Goal: Task Accomplishment & Management: Complete application form

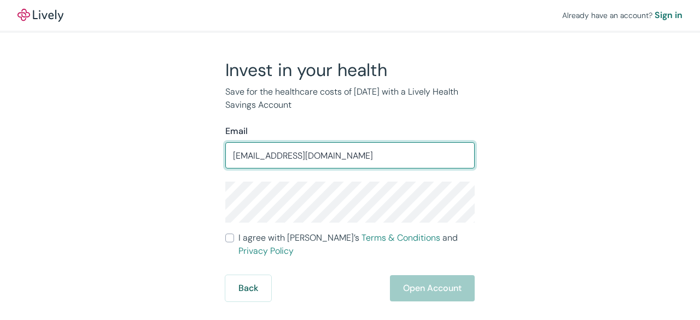
type input "[EMAIL_ADDRESS][DOMAIN_NAME]"
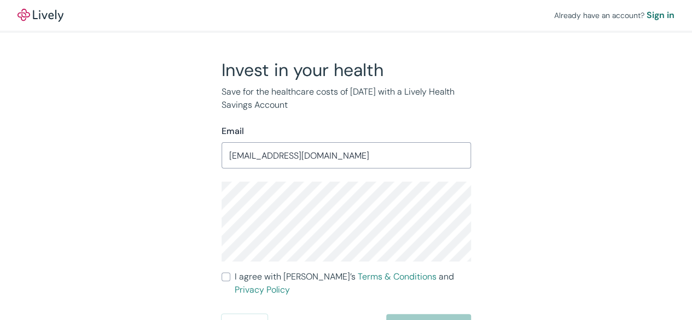
click at [226, 276] on input "I agree with Lively’s Terms & Conditions and Privacy Policy" at bounding box center [225, 276] width 9 height 9
checkbox input "true"
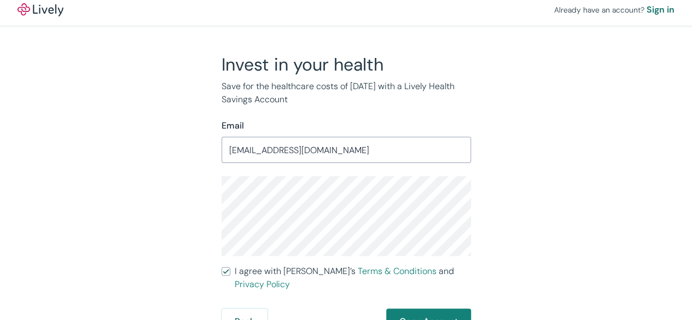
scroll to position [7, 0]
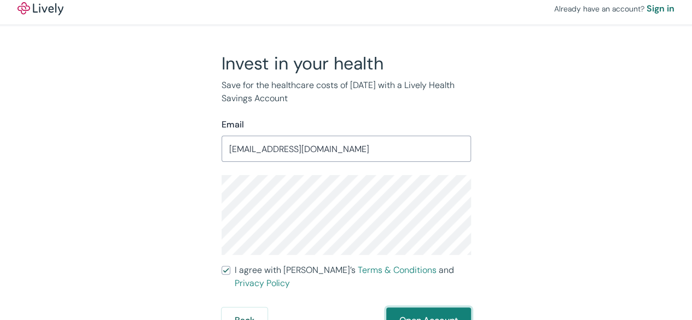
click at [423, 307] on button "Open Account" at bounding box center [428, 320] width 85 height 26
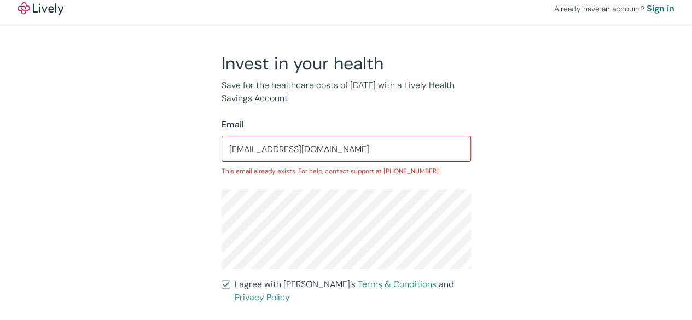
scroll to position [21, 0]
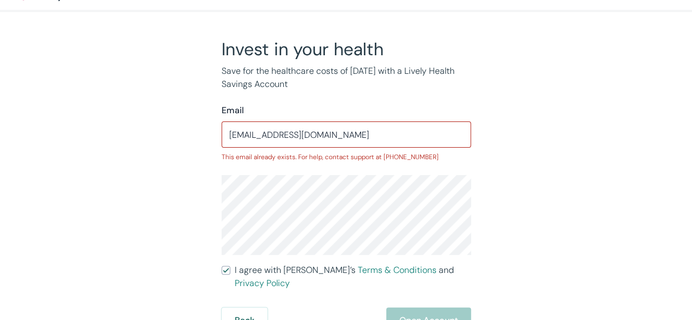
click at [390, 130] on input "[EMAIL_ADDRESS][DOMAIN_NAME]" at bounding box center [345, 135] width 249 height 22
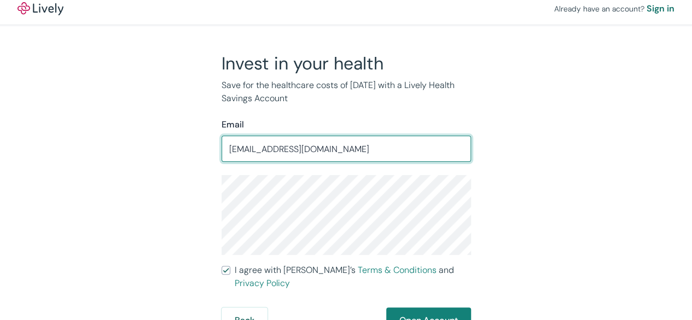
type input "[EMAIL_ADDRESS][DOMAIN_NAME]"
click at [434, 308] on button "Open Account" at bounding box center [428, 320] width 85 height 26
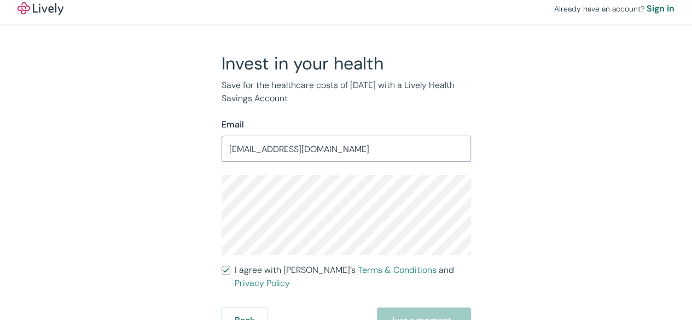
drag, startPoint x: 131, startPoint y: 97, endPoint x: 110, endPoint y: 91, distance: 21.5
click at [110, 91] on div "Invest in your health Save for the healthcare costs of [DATE] with a Lively Hea…" at bounding box center [339, 193] width 525 height 281
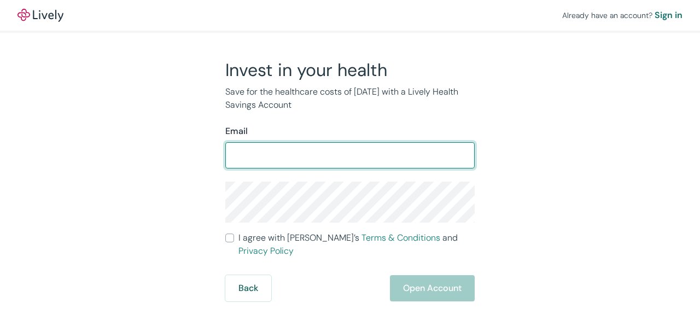
click at [301, 156] on input "Email" at bounding box center [349, 155] width 249 height 22
type input "[EMAIL_ADDRESS][DOMAIN_NAME]"
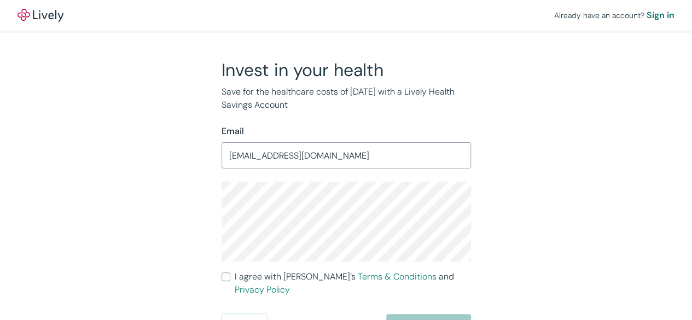
scroll to position [7, 0]
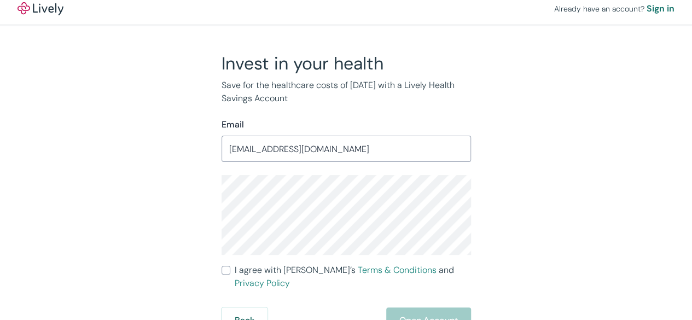
click at [226, 272] on input "I agree with Lively’s Terms & Conditions and Privacy Policy" at bounding box center [225, 270] width 9 height 9
checkbox input "true"
click at [418, 307] on button "Open Account" at bounding box center [428, 320] width 85 height 26
